Goal: Information Seeking & Learning: Learn about a topic

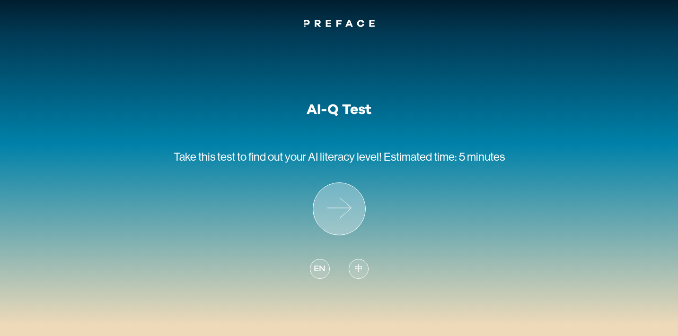
click at [342, 209] on icon at bounding box center [339, 209] width 52 height 52
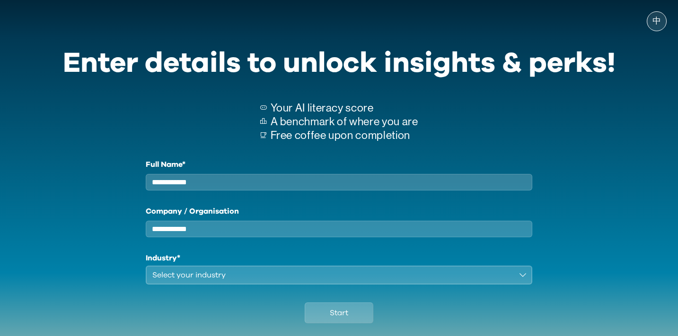
click at [333, 187] on input "Full Name*" at bounding box center [339, 182] width 387 height 17
click at [183, 186] on input "Full Name*" at bounding box center [339, 182] width 387 height 17
type input "**********"
click at [178, 229] on input "Company / Organisation" at bounding box center [339, 229] width 387 height 17
type input "*****"
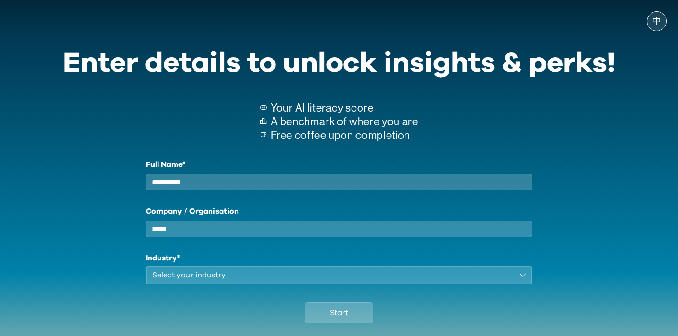
click at [195, 279] on div "Select your industry" at bounding box center [332, 275] width 360 height 11
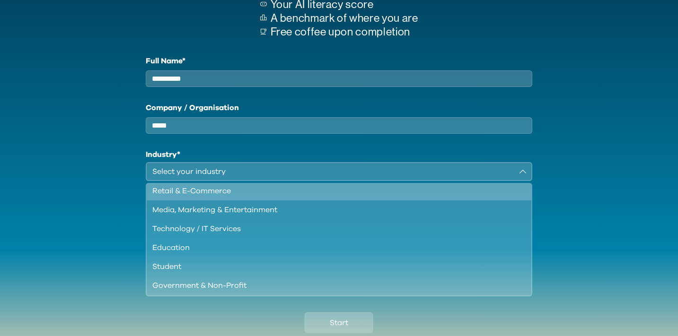
click at [232, 197] on div "Retail & E-Commerce" at bounding box center [333, 190] width 362 height 11
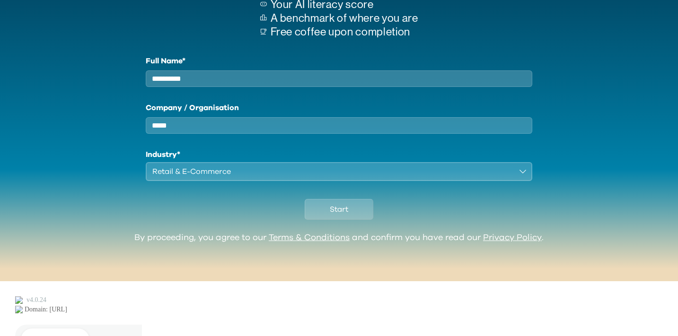
scroll to position [57, 0]
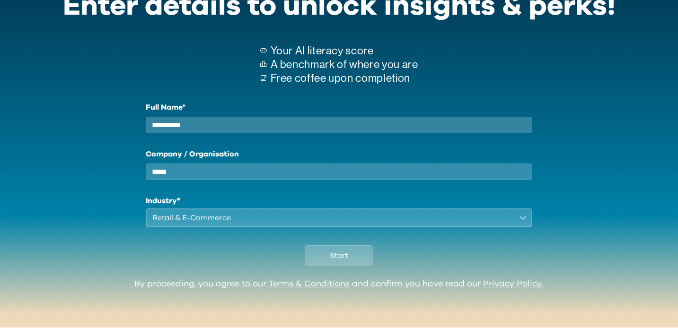
click at [218, 224] on div "Retail & E-Commerce" at bounding box center [332, 217] width 360 height 11
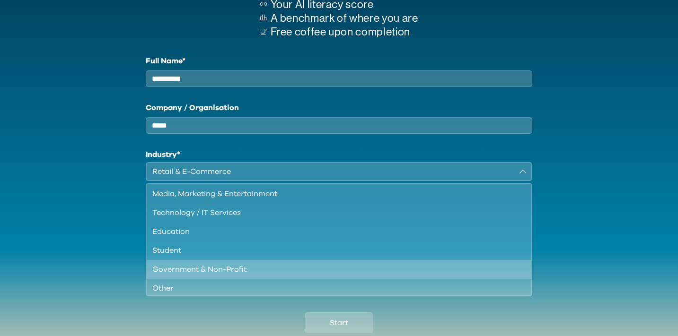
scroll to position [81, 0]
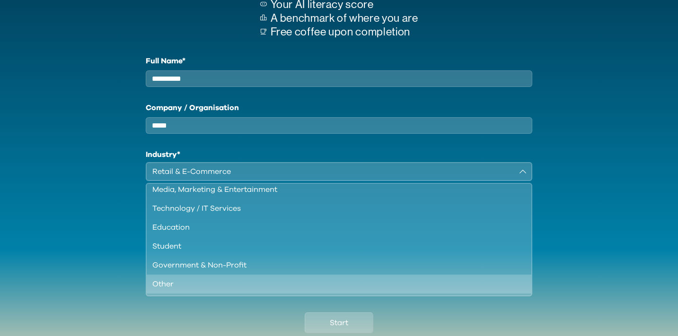
click at [225, 290] on div "Other" at bounding box center [333, 284] width 362 height 11
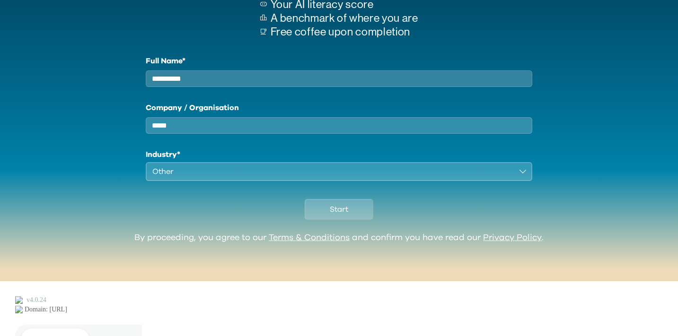
scroll to position [57, 0]
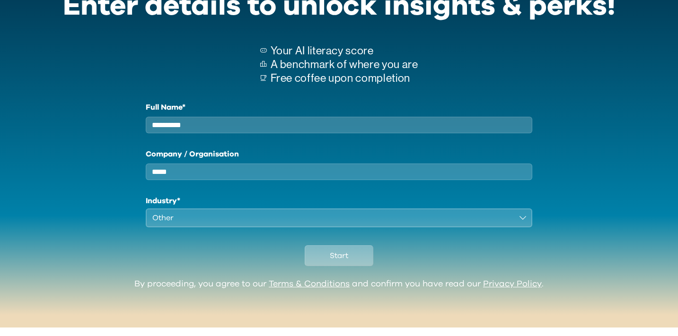
click at [343, 262] on span "Start" at bounding box center [339, 255] width 18 height 11
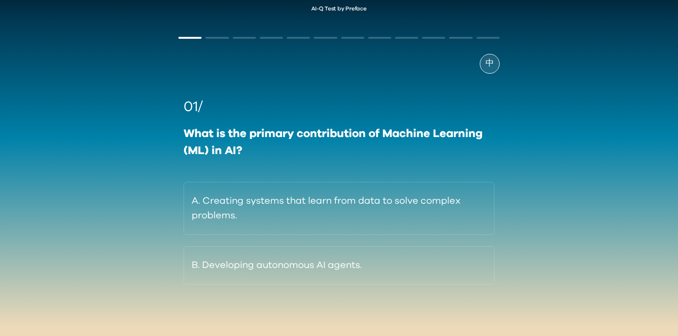
scroll to position [16, 0]
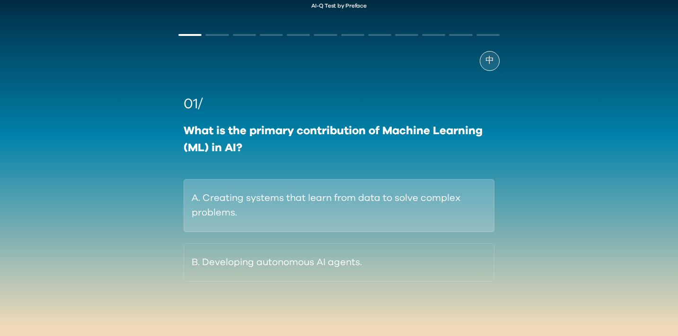
click at [239, 201] on button "A. Creating systems that learn from data to solve complex problems." at bounding box center [338, 205] width 310 height 53
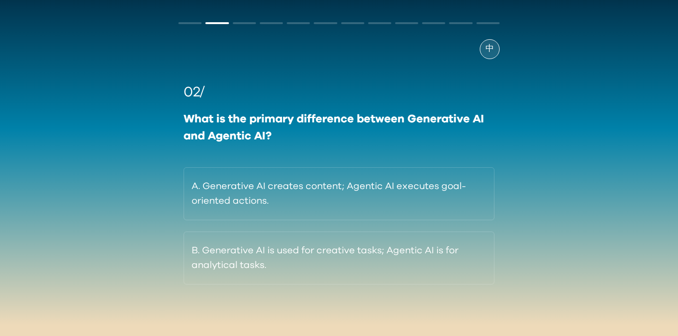
scroll to position [30, 0]
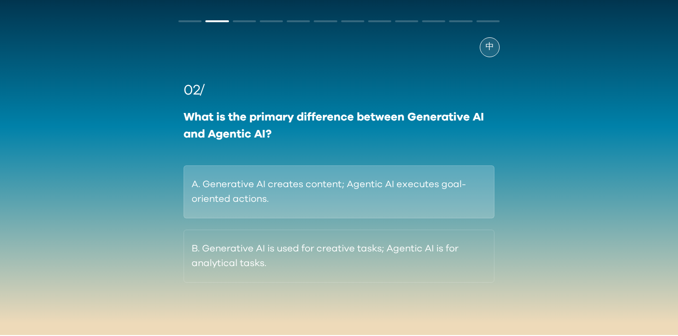
click at [457, 203] on button "A. Generative AI creates content; Agentic AI executes goal-oriented actions." at bounding box center [338, 192] width 310 height 53
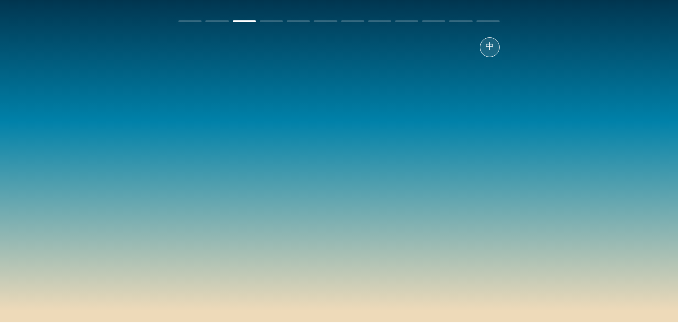
scroll to position [16, 0]
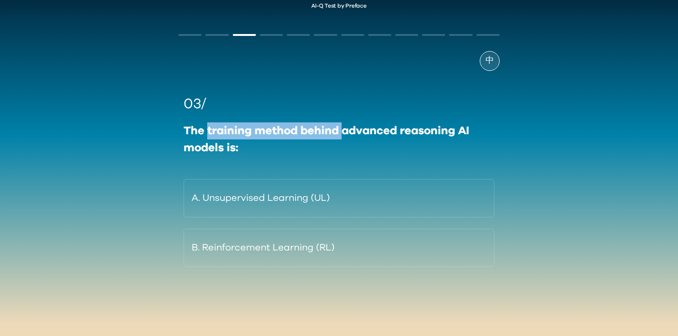
drag, startPoint x: 208, startPoint y: 127, endPoint x: 342, endPoint y: 130, distance: 133.9
click at [342, 130] on div "The training method behind advanced reasoning AI models is:" at bounding box center [338, 139] width 310 height 34
copy div "training method behind"
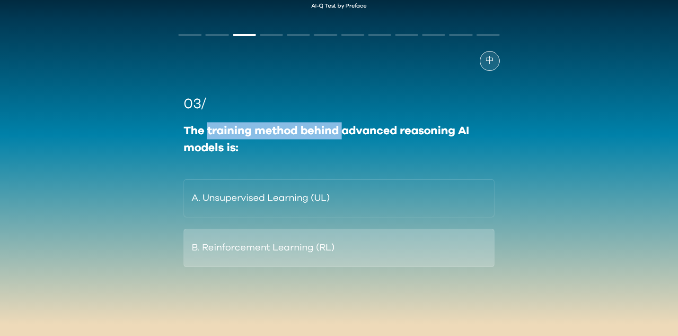
click at [252, 248] on button "B. Reinforcement Learning (RL)" at bounding box center [338, 248] width 310 height 38
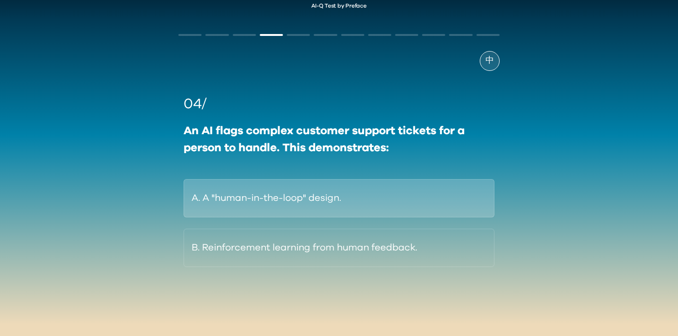
click at [229, 204] on button "A. A "human-in-the-loop" design." at bounding box center [338, 198] width 310 height 38
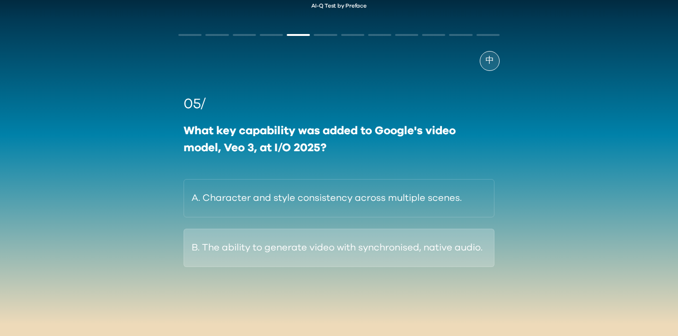
click at [472, 260] on button "B. The ability to generate video with synchronised, native audio." at bounding box center [338, 248] width 310 height 38
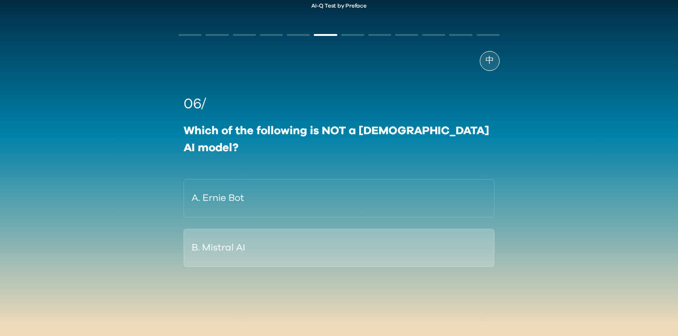
click at [262, 230] on button "B. Mistral AI" at bounding box center [338, 248] width 310 height 38
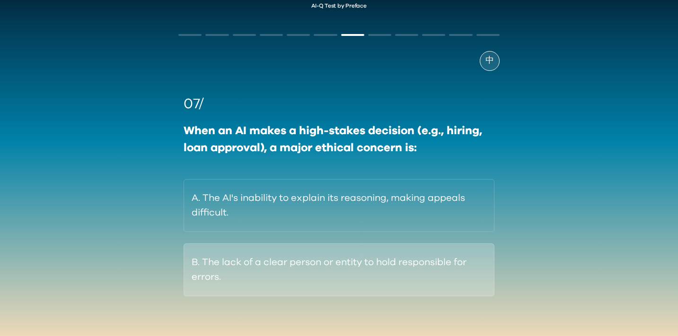
click at [248, 283] on button "B. The lack of a clear person or entity to hold responsible for errors." at bounding box center [338, 270] width 310 height 53
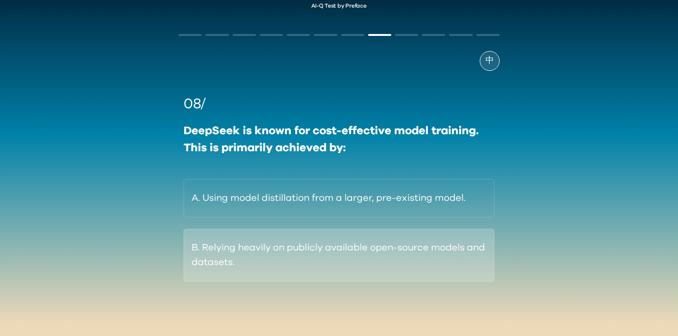
click at [236, 275] on button "B. Relying heavily on publicly available open-source models and datasets." at bounding box center [338, 255] width 310 height 53
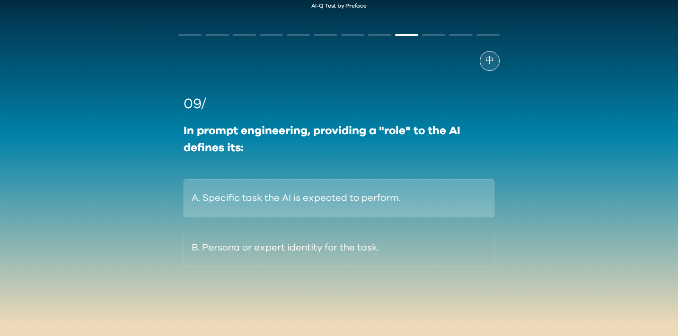
click at [258, 212] on button "A. Specific task the AI is expected to perform." at bounding box center [338, 198] width 310 height 38
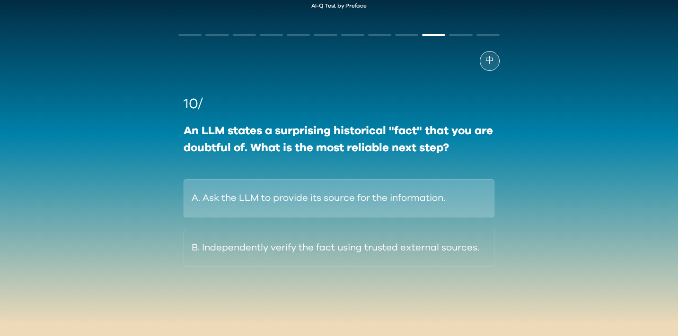
click at [235, 199] on button "A. Ask the LLM to provide its source for the information." at bounding box center [338, 198] width 310 height 38
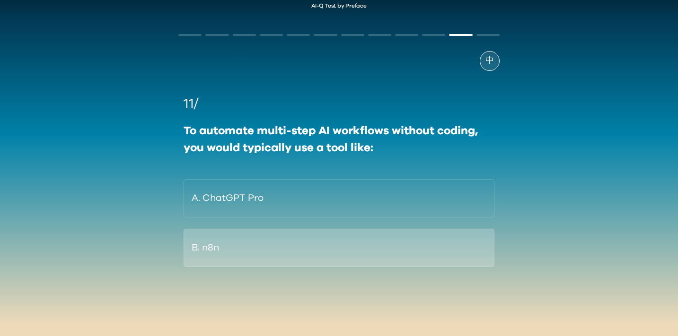
click at [213, 245] on button "B. n8n" at bounding box center [338, 248] width 310 height 38
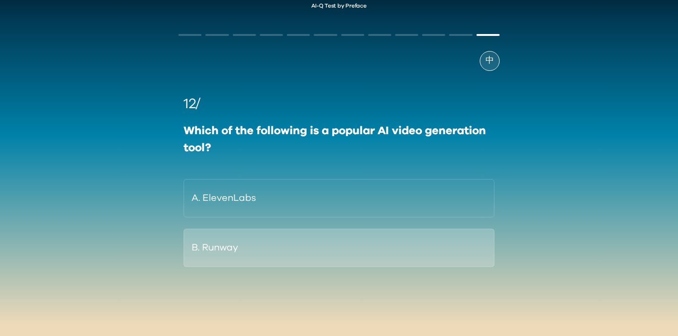
click at [220, 247] on button "B. Runway" at bounding box center [338, 248] width 310 height 38
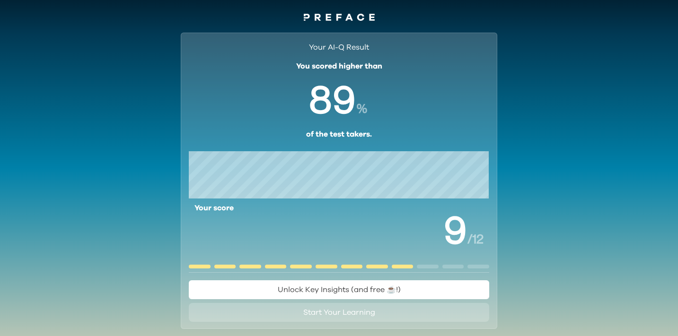
scroll to position [3, 0]
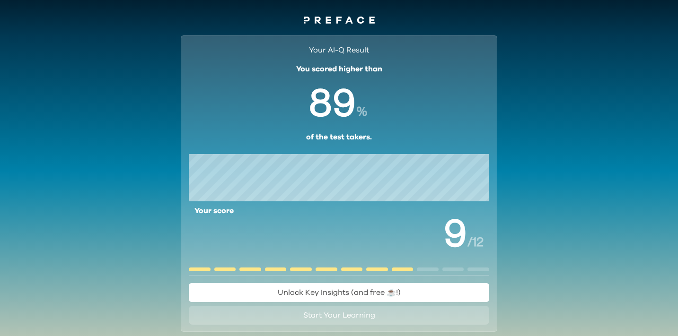
click at [390, 291] on span "Unlock Key Insights (and free ☕️!)" at bounding box center [339, 293] width 123 height 8
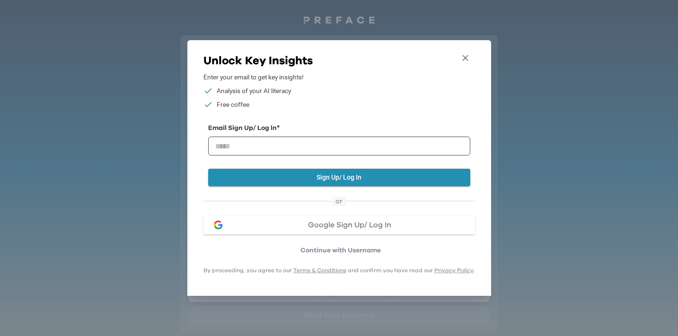
click at [465, 59] on icon "button" at bounding box center [465, 58] width 6 height 6
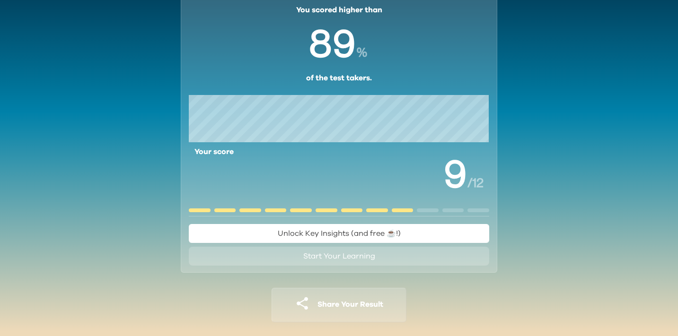
scroll to position [71, 0]
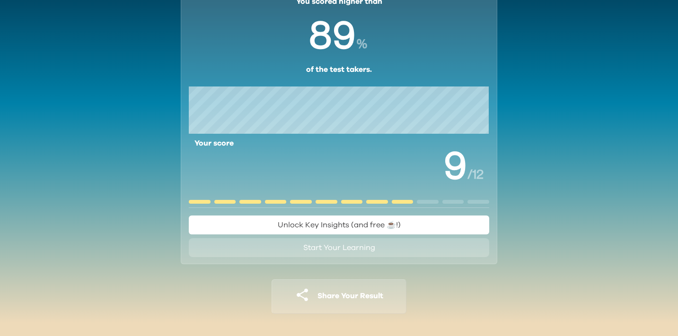
click at [381, 247] on button "Start Your Learning" at bounding box center [339, 247] width 300 height 19
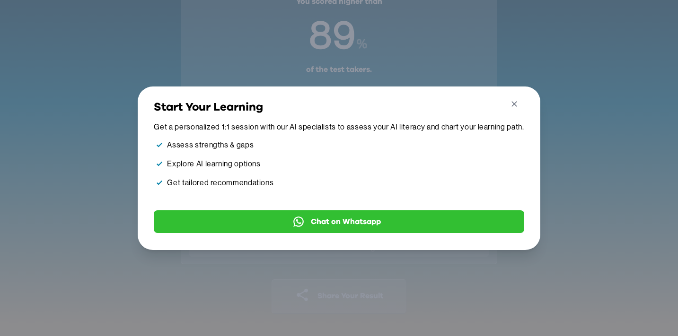
click at [515, 100] on icon "button" at bounding box center [514, 104] width 10 height 10
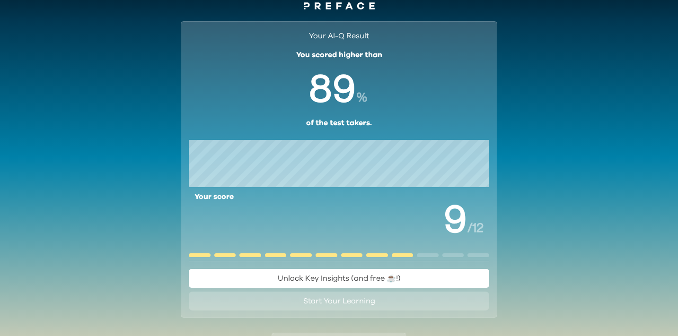
scroll to position [0, 0]
